Goal: Find specific page/section: Find specific page/section

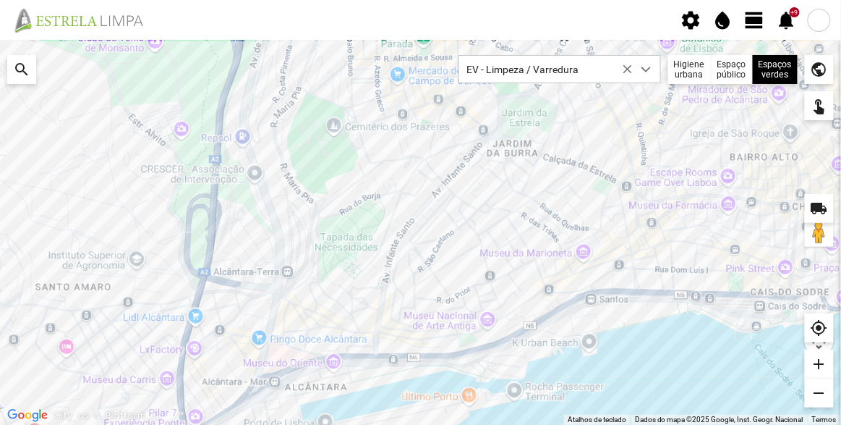
scroll to position [7, 61]
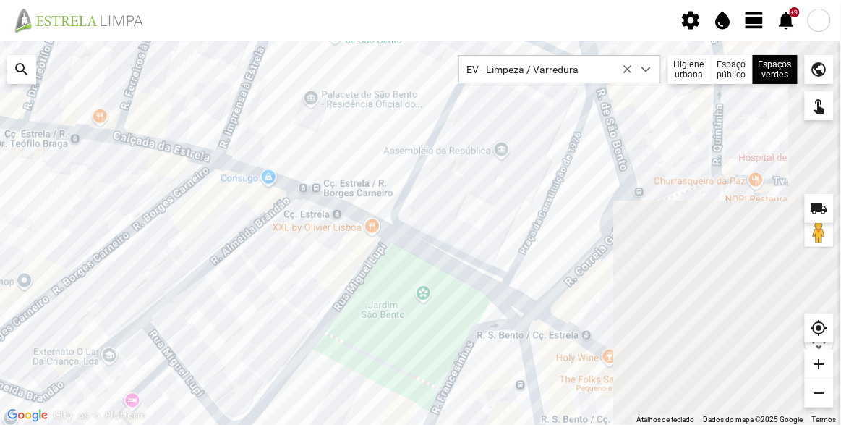
drag, startPoint x: 715, startPoint y: 155, endPoint x: 383, endPoint y: 208, distance: 336.8
click at [383, 208] on div at bounding box center [420, 233] width 841 height 384
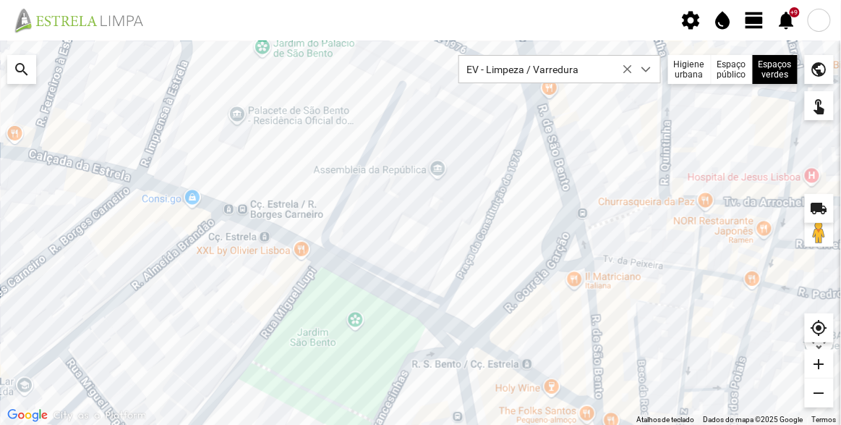
drag, startPoint x: 644, startPoint y: 183, endPoint x: 571, endPoint y: 208, distance: 76.6
click at [571, 208] on div at bounding box center [420, 233] width 841 height 384
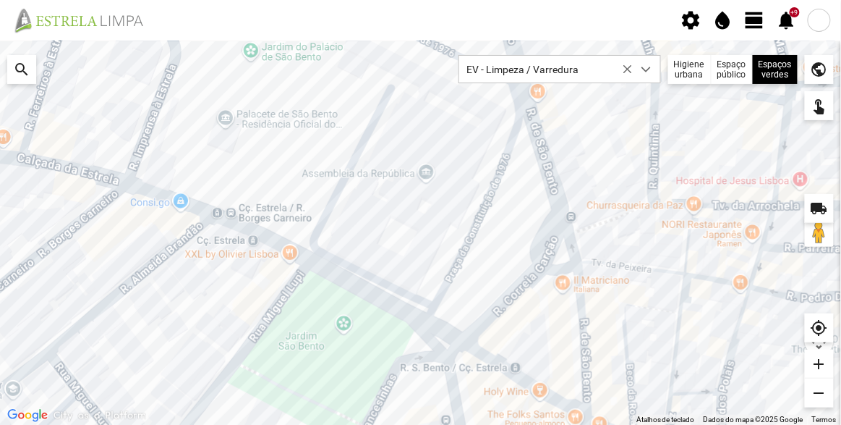
click at [513, 208] on div at bounding box center [420, 233] width 841 height 384
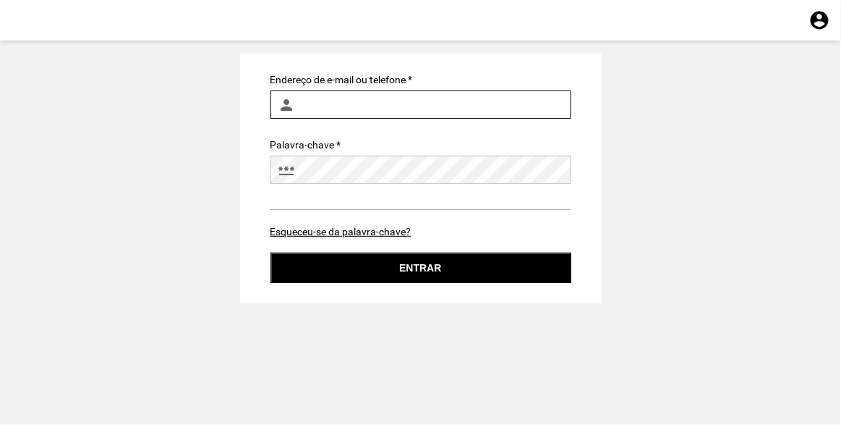
type input "[EMAIL_ADDRESS][DOMAIN_NAME]"
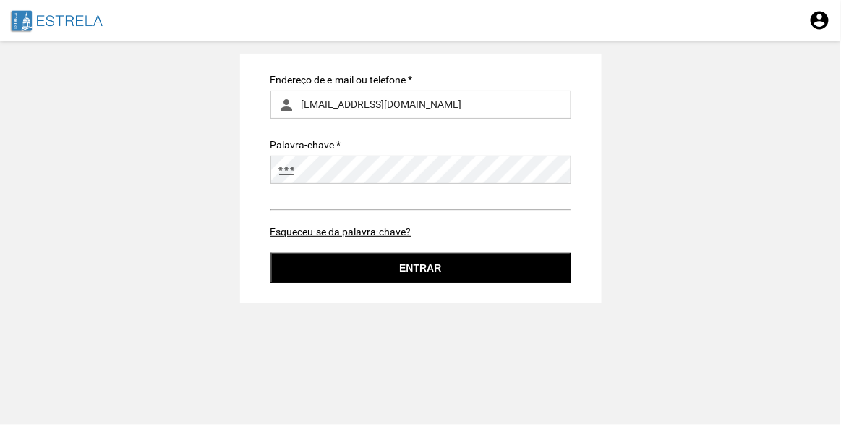
click at [452, 248] on form "Endereço de e-mail ou telefone * person [EMAIL_ADDRESS][DOMAIN_NAME] Palavra-ch…" at bounding box center [420, 178] width 301 height 209
click at [454, 260] on button "Entrar" at bounding box center [420, 267] width 301 height 30
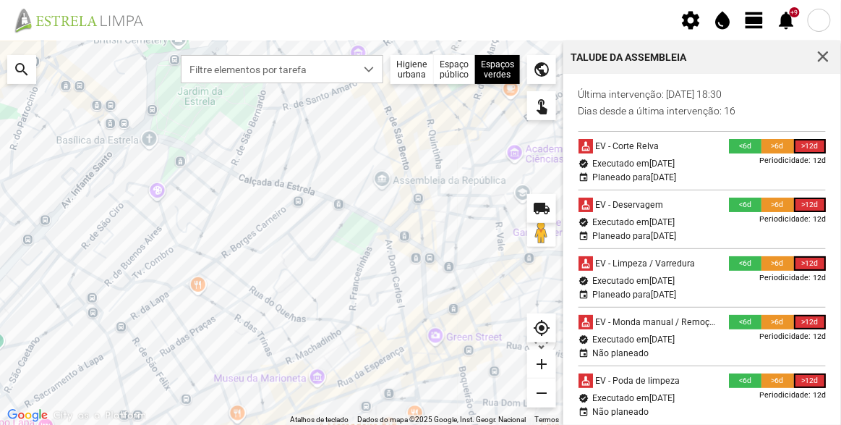
drag, startPoint x: 502, startPoint y: 229, endPoint x: 398, endPoint y: 251, distance: 105.8
click at [398, 251] on div at bounding box center [281, 233] width 563 height 384
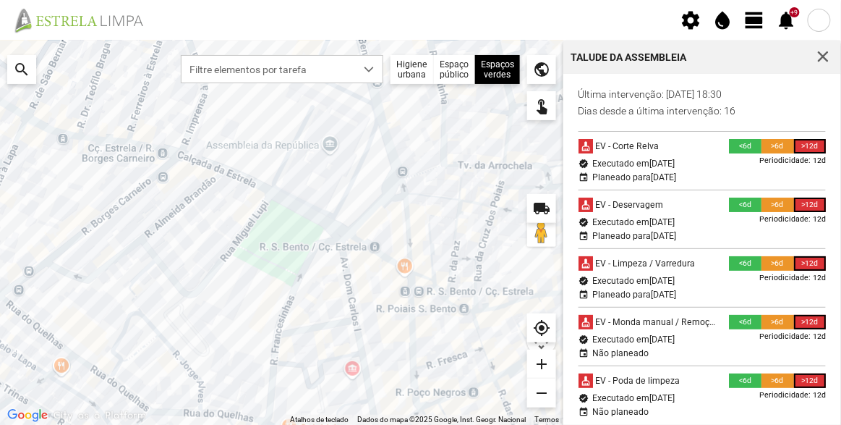
drag, startPoint x: 400, startPoint y: 187, endPoint x: 412, endPoint y: 222, distance: 37.3
click at [412, 222] on div at bounding box center [281, 233] width 563 height 384
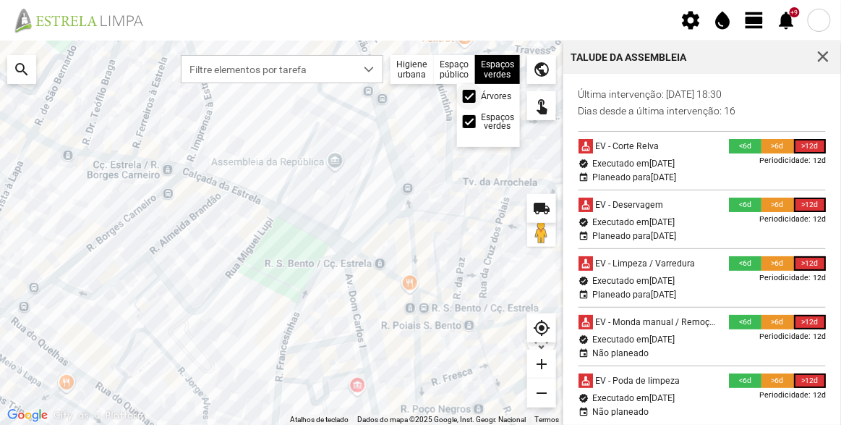
click at [469, 96] on span at bounding box center [469, 96] width 0 height 0
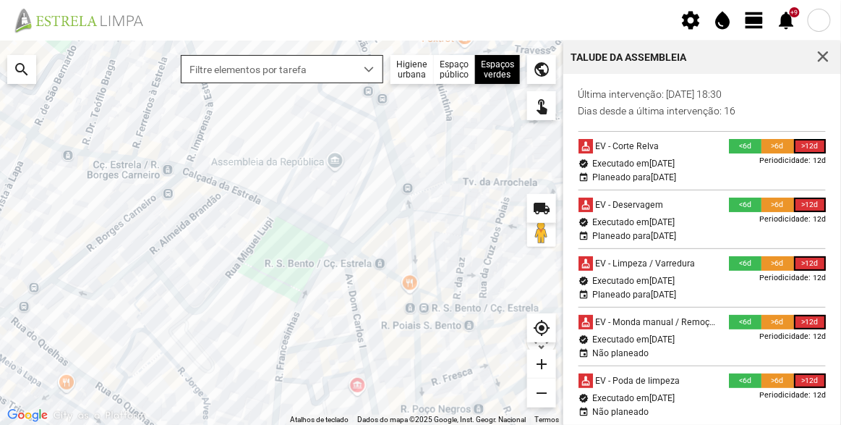
click at [352, 77] on span "Filtre elementos por tarefa" at bounding box center [269, 69] width 174 height 27
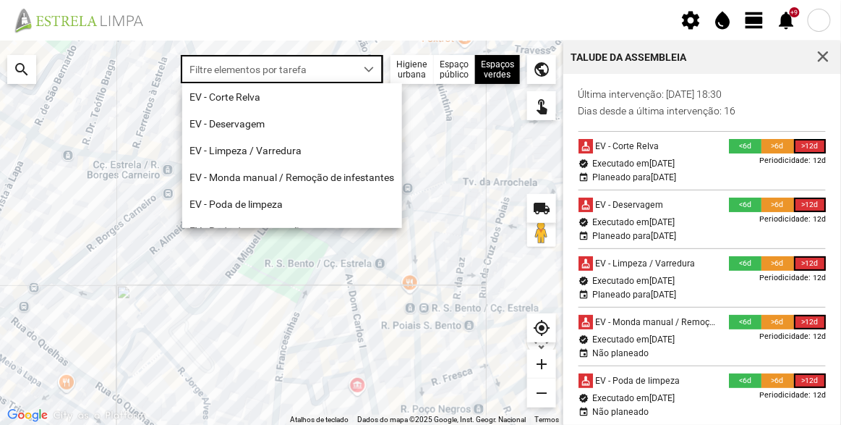
scroll to position [7, 61]
click at [275, 145] on li "EV - Limpeza / Varredura" at bounding box center [292, 150] width 220 height 27
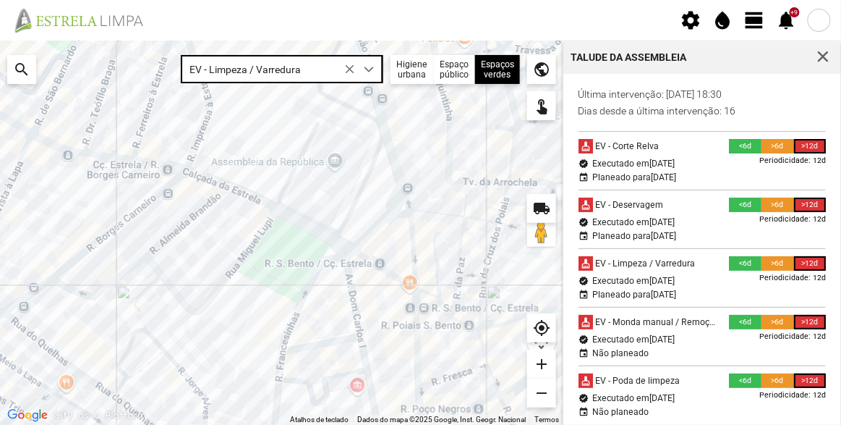
click at [351, 67] on icon at bounding box center [350, 69] width 10 height 10
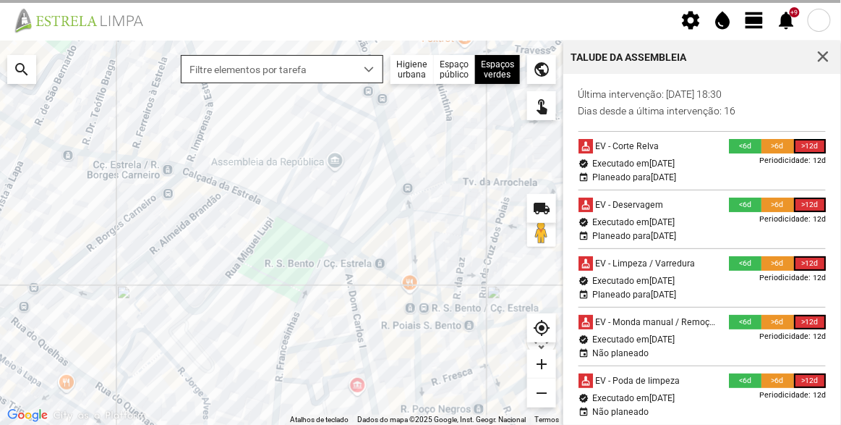
click at [370, 69] on span "dropdown trigger" at bounding box center [369, 69] width 10 height 10
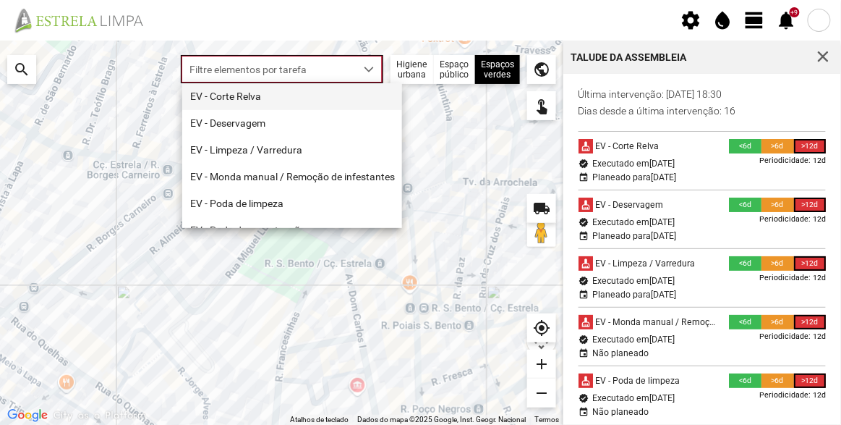
click at [278, 93] on li "EV - Corte Relva" at bounding box center [292, 96] width 220 height 27
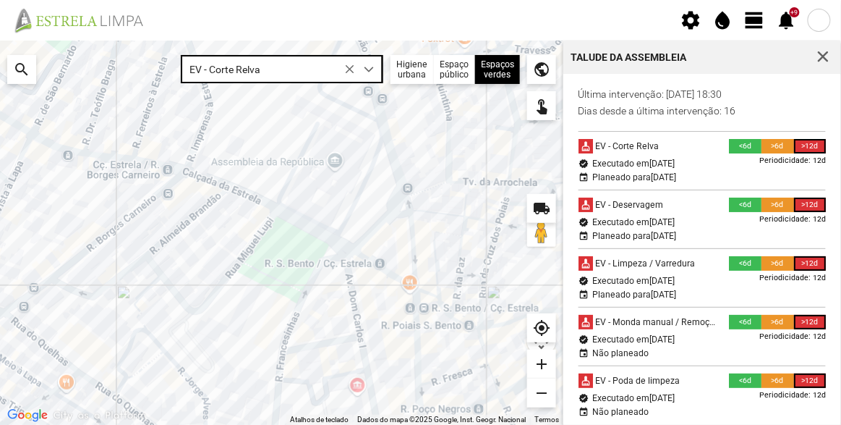
click at [419, 245] on div at bounding box center [281, 233] width 563 height 384
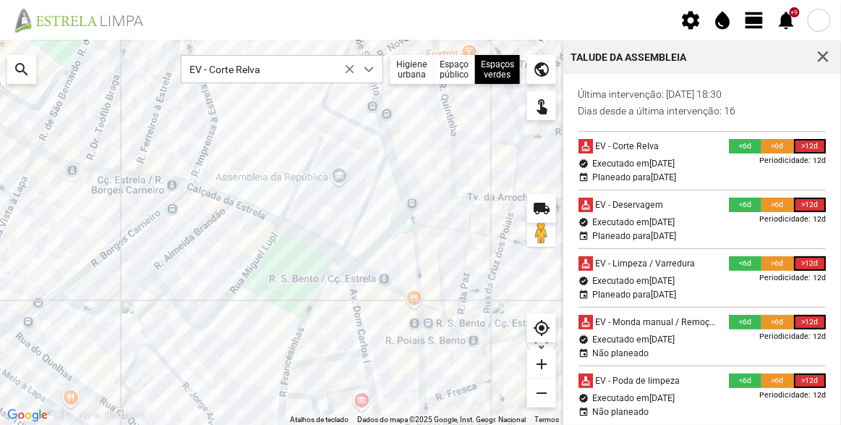
drag, startPoint x: 430, startPoint y: 232, endPoint x: 436, endPoint y: 250, distance: 19.2
click at [436, 250] on div at bounding box center [281, 233] width 563 height 384
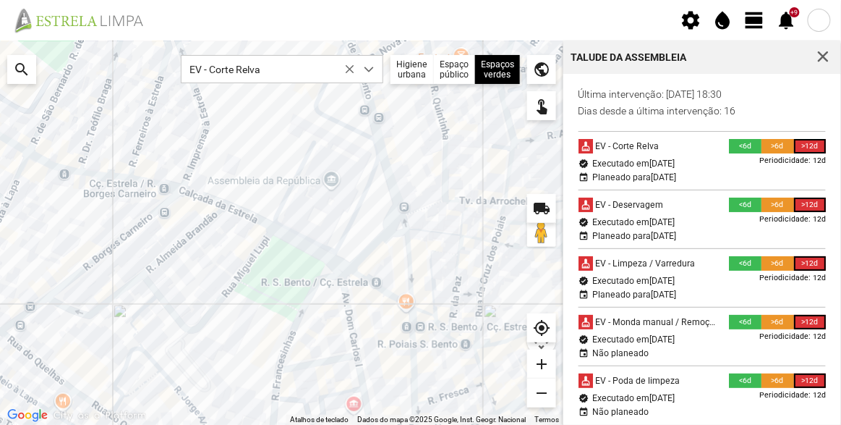
drag, startPoint x: 438, startPoint y: 229, endPoint x: 429, endPoint y: 231, distance: 9.6
click at [429, 231] on div at bounding box center [281, 233] width 563 height 384
click at [458, 166] on div at bounding box center [281, 233] width 563 height 384
